Goal: Use online tool/utility: Utilize a website feature to perform a specific function

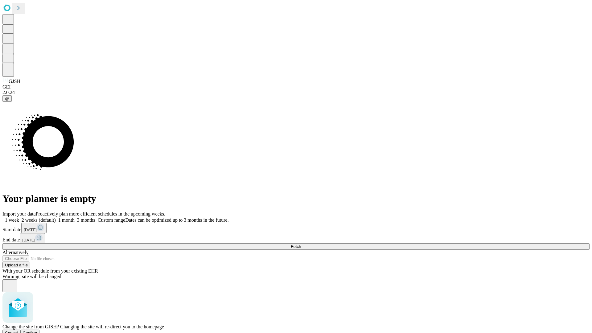
click at [37, 331] on span "Confirm" at bounding box center [30, 333] width 15 height 5
click at [75, 218] on label "1 month" at bounding box center [65, 220] width 19 height 5
click at [301, 244] on span "Fetch" at bounding box center [296, 246] width 10 height 5
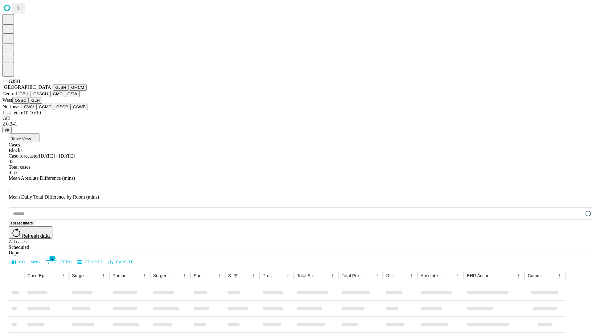
click at [69, 91] on button "GMCM" at bounding box center [78, 87] width 18 height 6
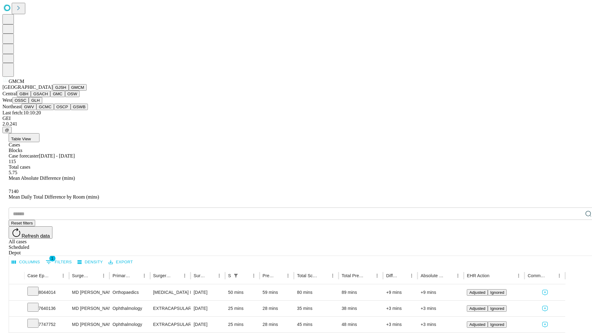
click at [31, 97] on button "GBH" at bounding box center [24, 94] width 14 height 6
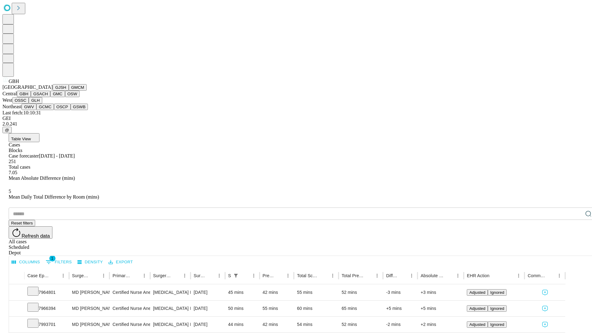
click at [48, 97] on button "GSACH" at bounding box center [40, 94] width 19 height 6
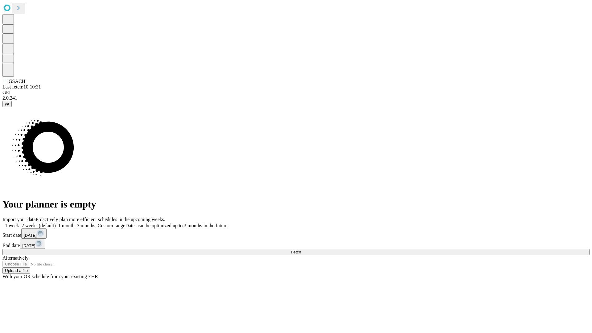
click at [75, 223] on label "1 month" at bounding box center [65, 225] width 19 height 5
click at [301, 250] on span "Fetch" at bounding box center [296, 252] width 10 height 5
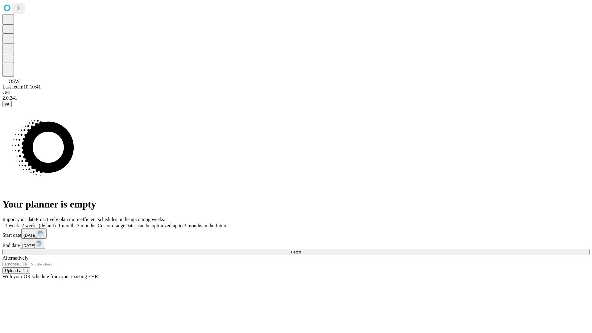
click at [75, 223] on label "1 month" at bounding box center [65, 225] width 19 height 5
click at [301, 250] on span "Fetch" at bounding box center [296, 252] width 10 height 5
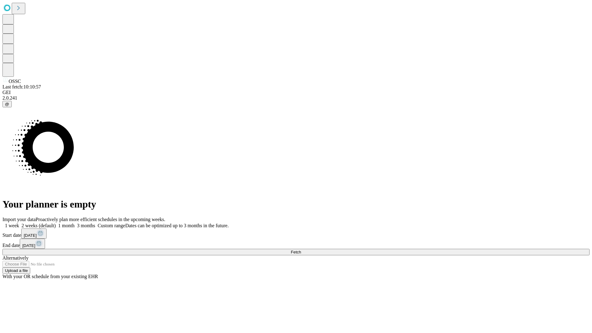
click at [75, 223] on label "1 month" at bounding box center [65, 225] width 19 height 5
click at [301, 250] on span "Fetch" at bounding box center [296, 252] width 10 height 5
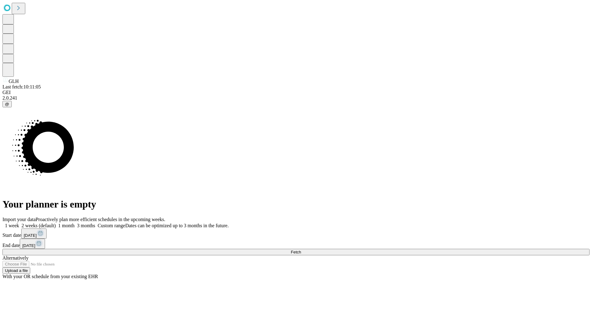
click at [75, 223] on label "1 month" at bounding box center [65, 225] width 19 height 5
click at [301, 250] on span "Fetch" at bounding box center [296, 252] width 10 height 5
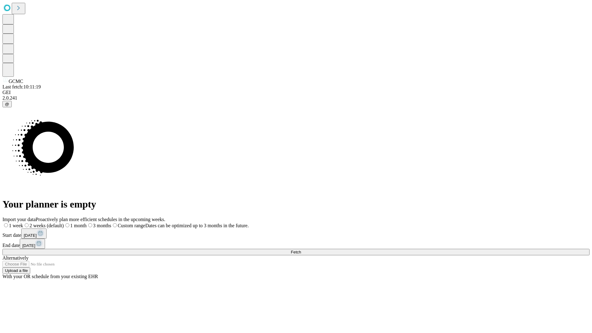
click at [87, 223] on label "1 month" at bounding box center [75, 225] width 23 height 5
click at [301, 250] on span "Fetch" at bounding box center [296, 252] width 10 height 5
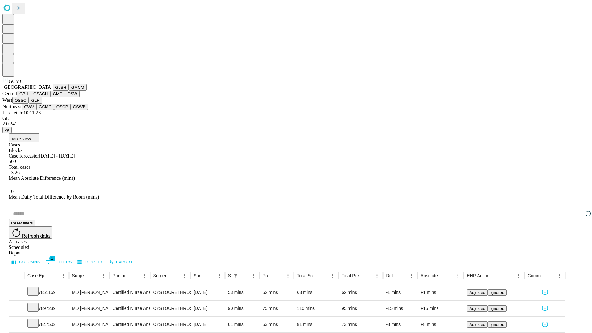
click at [54, 110] on button "OSCP" at bounding box center [62, 107] width 17 height 6
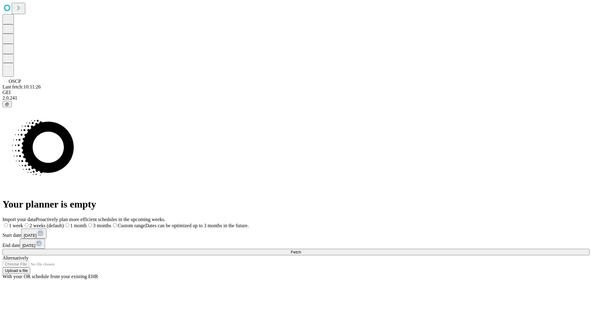
click at [301, 250] on span "Fetch" at bounding box center [296, 252] width 10 height 5
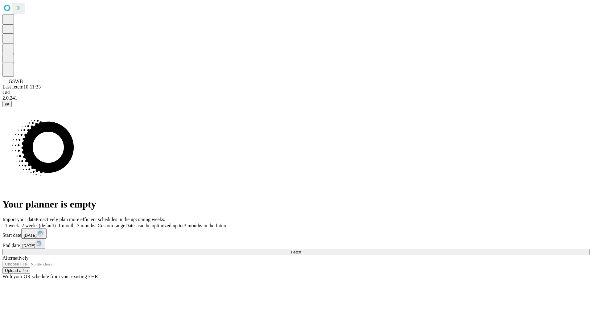
click at [75, 223] on label "1 month" at bounding box center [65, 225] width 19 height 5
click at [301, 250] on span "Fetch" at bounding box center [296, 252] width 10 height 5
